Goal: Transaction & Acquisition: Download file/media

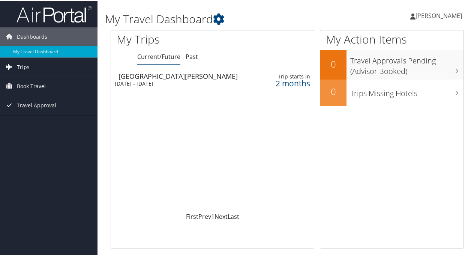
click at [54, 70] on link "Trips" at bounding box center [49, 66] width 98 height 19
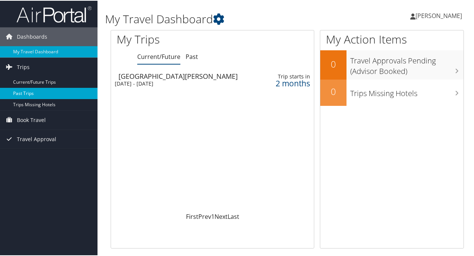
click at [39, 90] on link "Past Trips" at bounding box center [49, 92] width 98 height 11
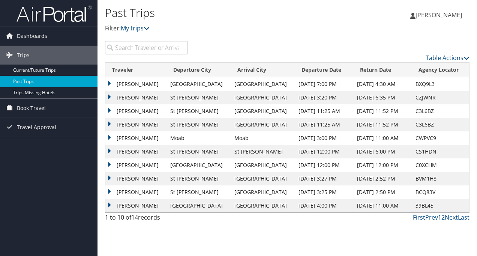
click at [161, 137] on td "[PERSON_NAME]" at bounding box center [135, 138] width 61 height 14
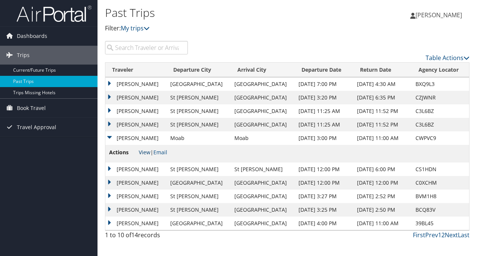
click at [147, 152] on link "View" at bounding box center [145, 152] width 12 height 7
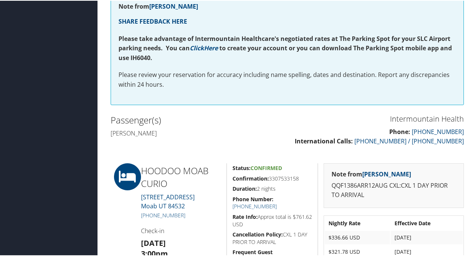
scroll to position [63, 0]
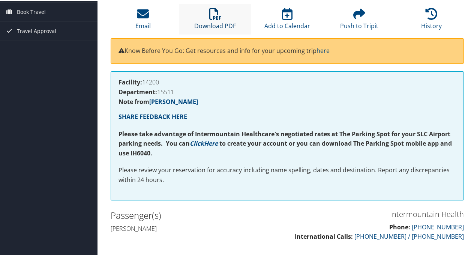
click at [220, 21] on link "Download PDF" at bounding box center [215, 20] width 42 height 18
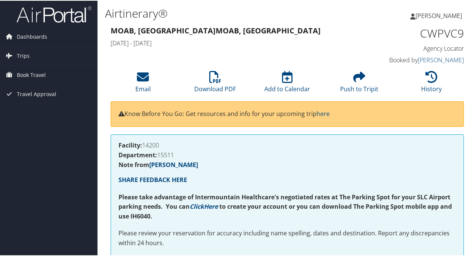
drag, startPoint x: 267, startPoint y: 19, endPoint x: 297, endPoint y: 22, distance: 30.1
click at [267, 19] on h1 "Airtinerary®" at bounding box center [226, 13] width 243 height 16
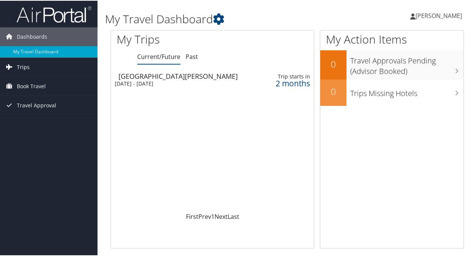
click at [30, 65] on link "Trips" at bounding box center [49, 66] width 98 height 19
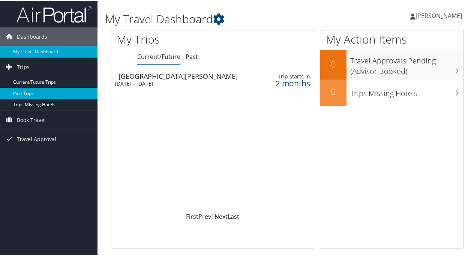
click at [35, 92] on link "Past Trips" at bounding box center [49, 92] width 98 height 11
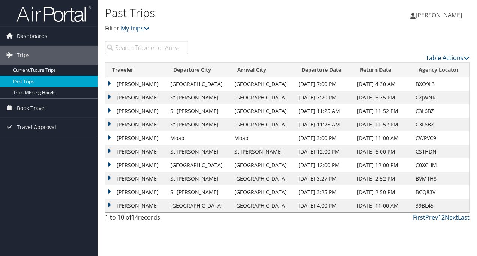
click at [152, 99] on td "[PERSON_NAME]" at bounding box center [135, 98] width 61 height 14
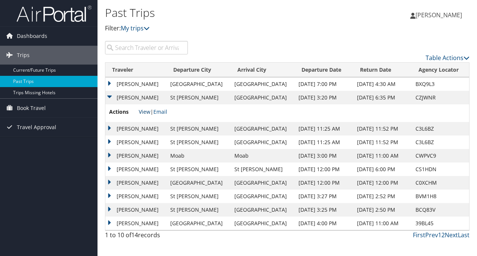
click at [143, 112] on link "View" at bounding box center [145, 111] width 12 height 7
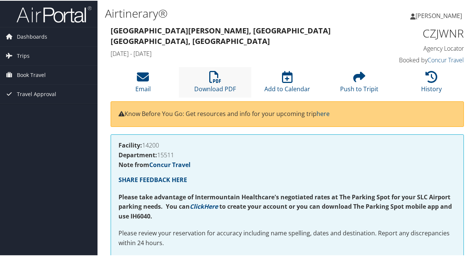
click at [228, 73] on li "Download PDF" at bounding box center [215, 81] width 72 height 30
click at [263, 18] on h1 "Airtinerary®" at bounding box center [226, 13] width 243 height 16
